Goal: Find specific page/section: Find specific page/section

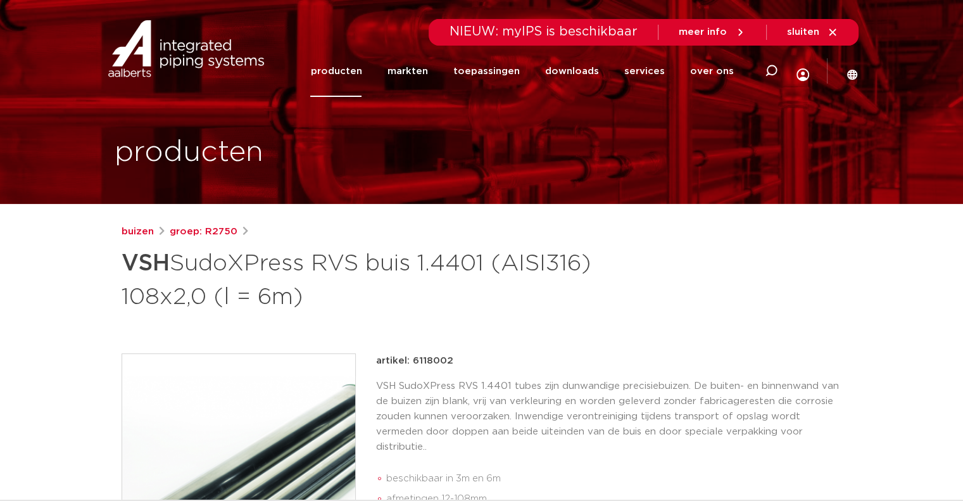
click at [359, 74] on link "producten" at bounding box center [335, 71] width 51 height 51
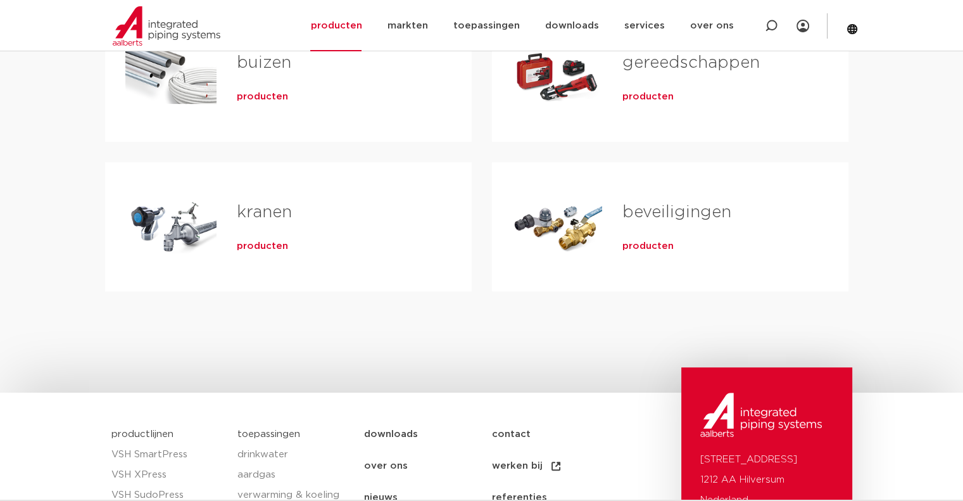
scroll to position [253, 0]
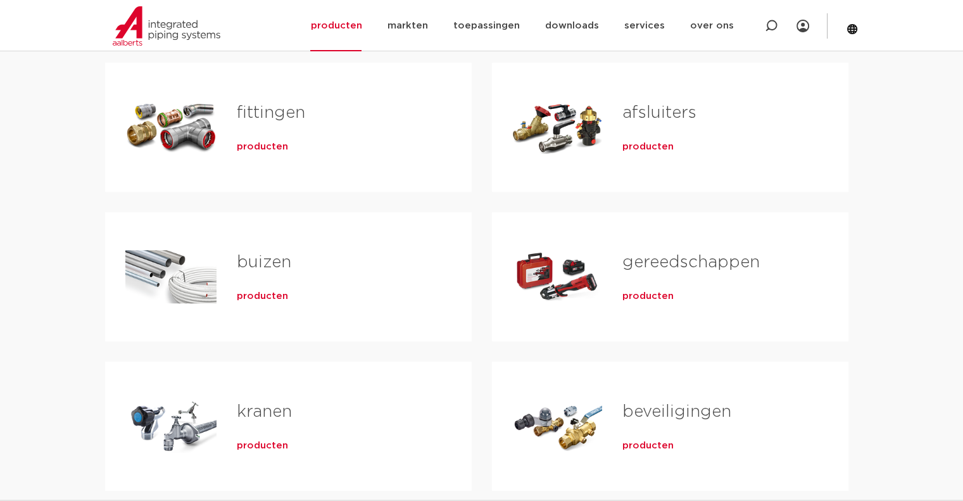
click at [277, 111] on link "fittingen" at bounding box center [271, 112] width 68 height 16
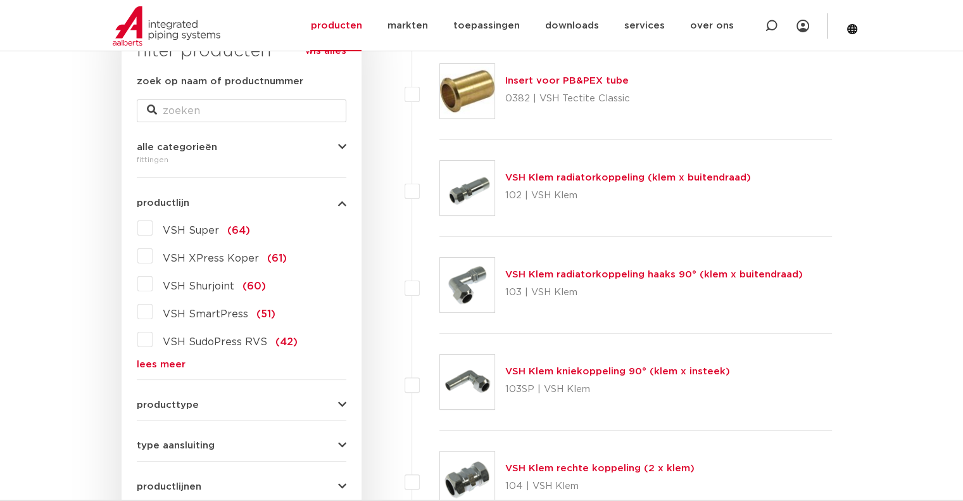
scroll to position [253, 0]
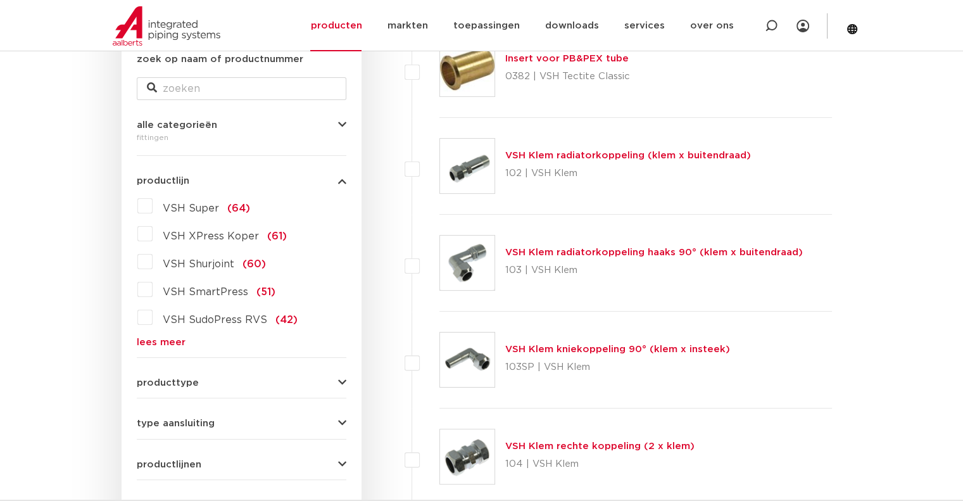
click at [165, 343] on link "lees meer" at bounding box center [242, 341] width 210 height 9
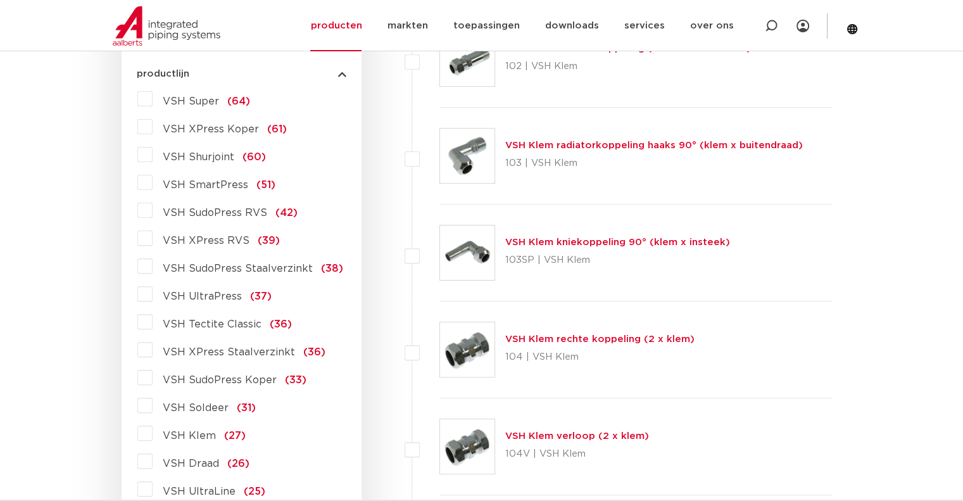
scroll to position [380, 0]
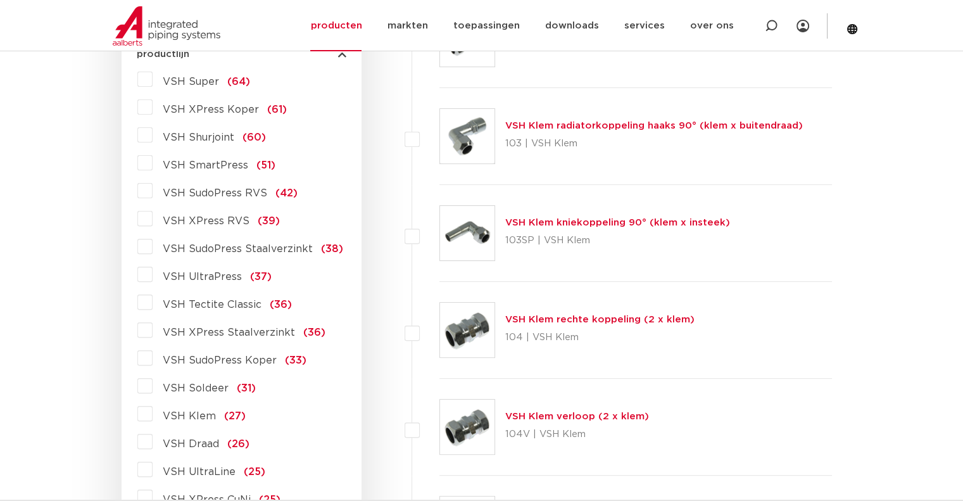
click at [153, 220] on label "VSH XPress RVS (39)" at bounding box center [216, 218] width 127 height 20
click at [0, 0] on input "VSH XPress RVS (39)" at bounding box center [0, 0] width 0 height 0
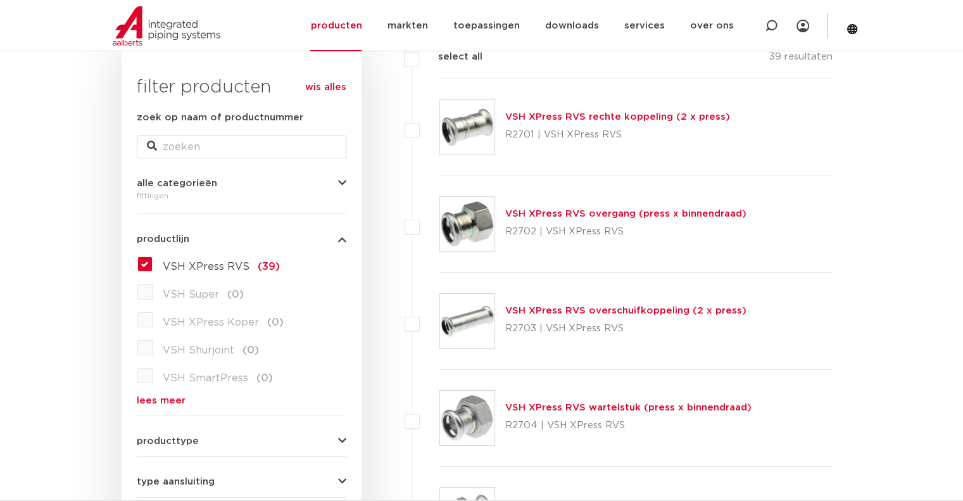
scroll to position [127, 0]
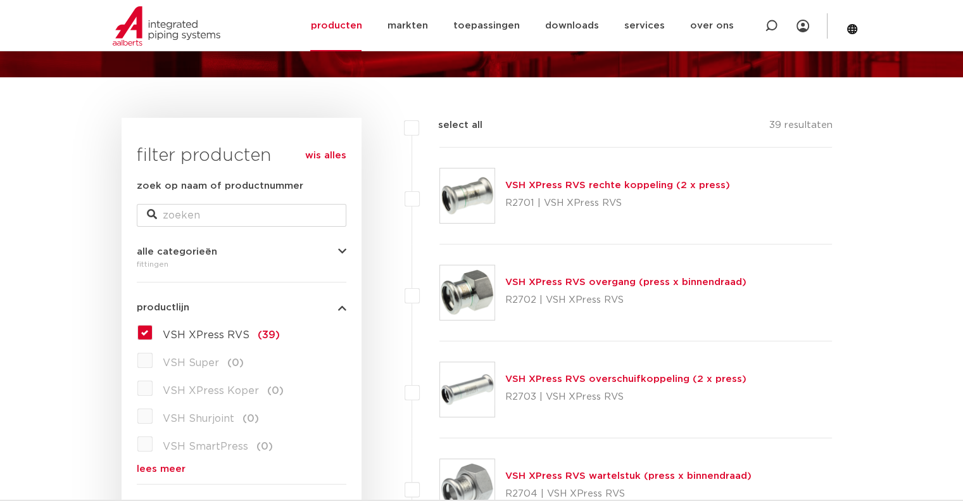
click at [565, 187] on link "VSH XPress RVS rechte koppeling (2 x press)" at bounding box center [617, 184] width 225 height 9
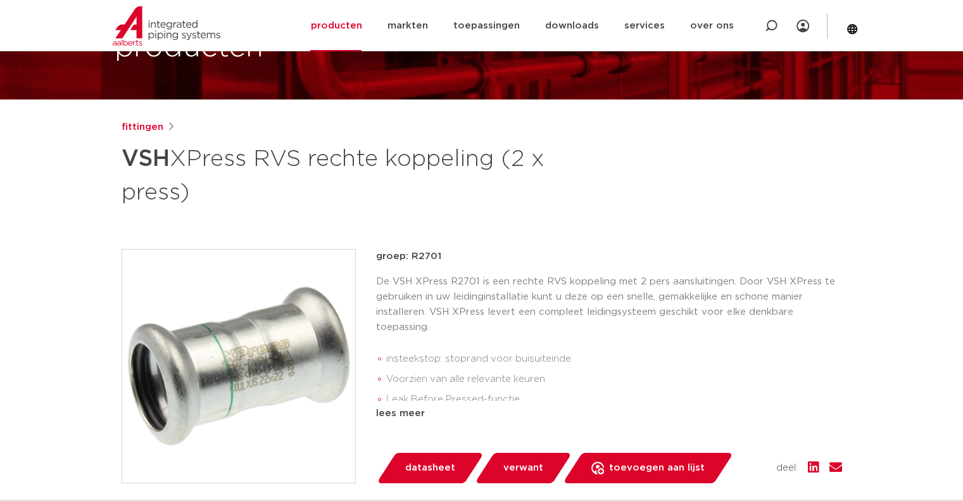
scroll to position [127, 0]
